Goal: Transaction & Acquisition: Purchase product/service

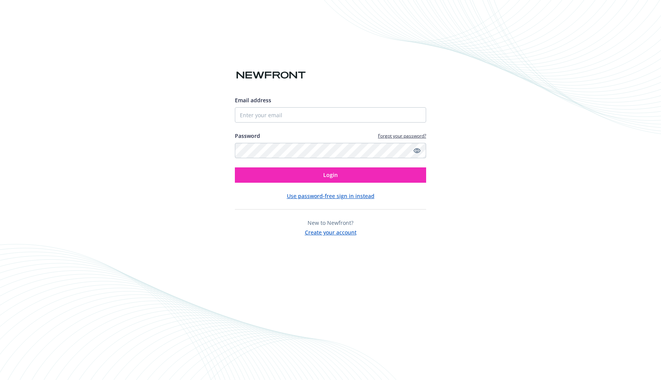
click at [327, 234] on button "Create your account" at bounding box center [331, 232] width 52 height 10
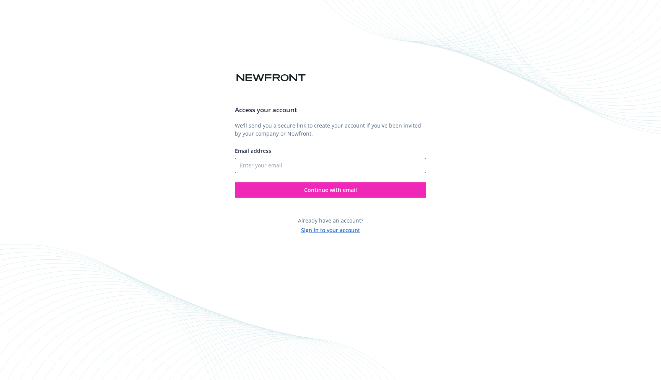
click at [264, 166] on input "Email address" at bounding box center [330, 165] width 191 height 15
type input "breynoso@financeinabox.co"
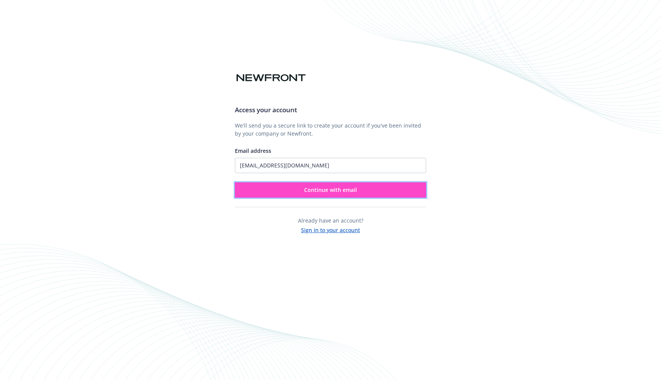
click at [301, 188] on button "Continue with email" at bounding box center [330, 189] width 191 height 15
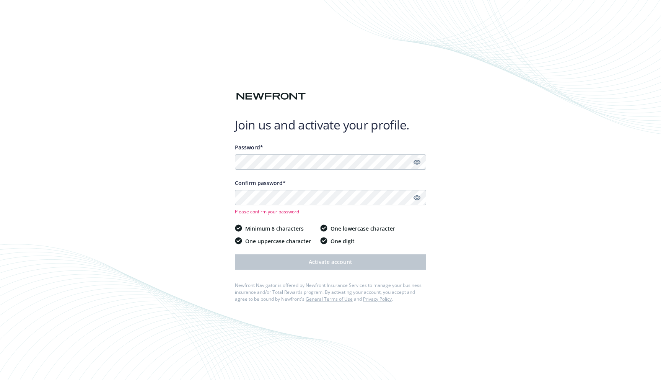
click at [415, 161] on icon "Show password" at bounding box center [417, 161] width 7 height 7
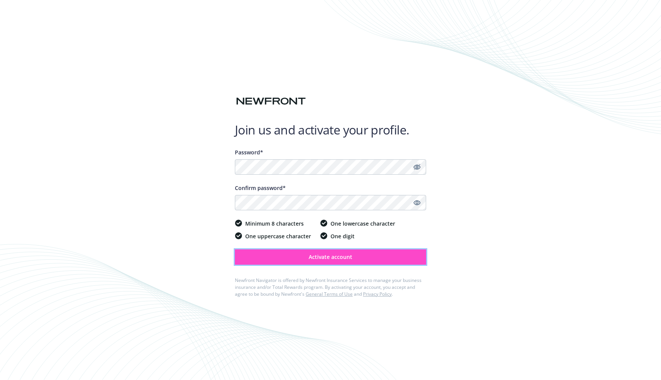
click at [315, 261] on button "Activate account" at bounding box center [330, 256] width 191 height 15
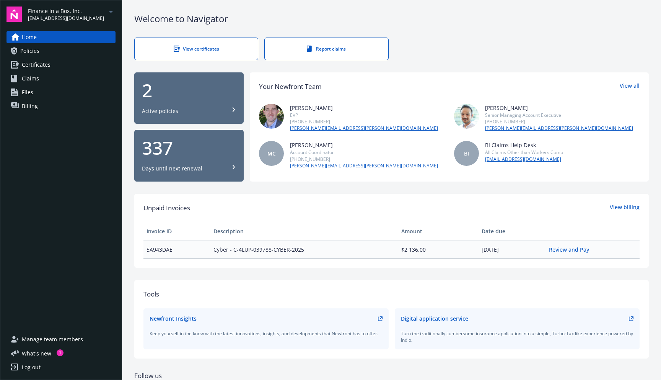
click at [29, 103] on span "Billing" at bounding box center [30, 106] width 16 height 12
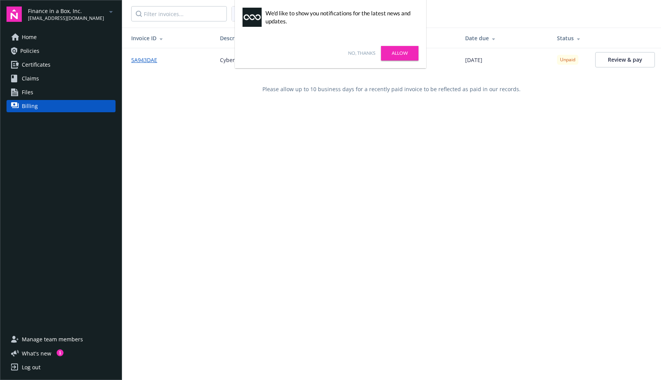
click at [360, 50] on link "No, thanks" at bounding box center [361, 53] width 27 height 7
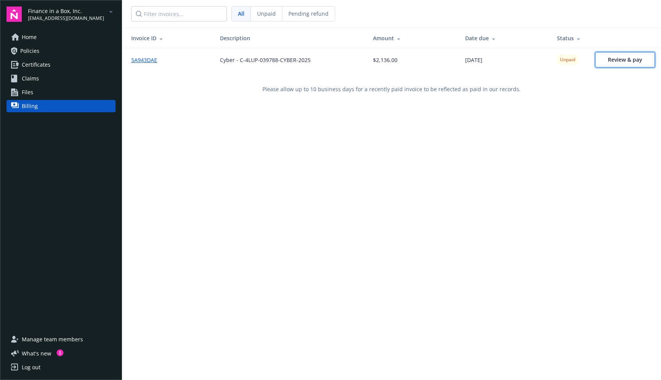
click at [620, 59] on span "Review & pay" at bounding box center [625, 59] width 34 height 7
click at [99, 13] on div "Finance in a Box, Inc. breynoso@financeinabox.co" at bounding box center [72, 14] width 88 height 15
click at [42, 47] on span "CtrlAgent, Inc." at bounding box center [58, 46] width 55 height 16
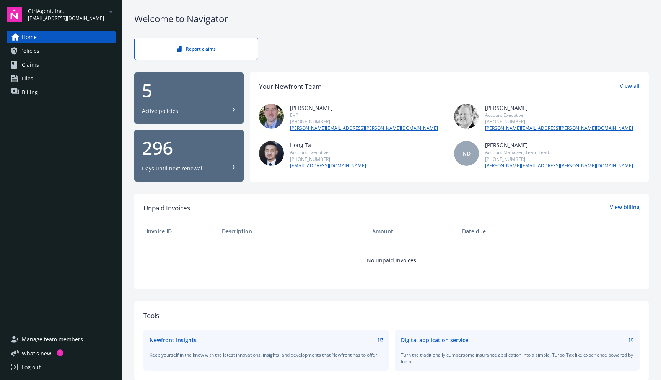
click at [25, 93] on span "Billing" at bounding box center [30, 92] width 16 height 12
